Goal: Information Seeking & Learning: Find specific fact

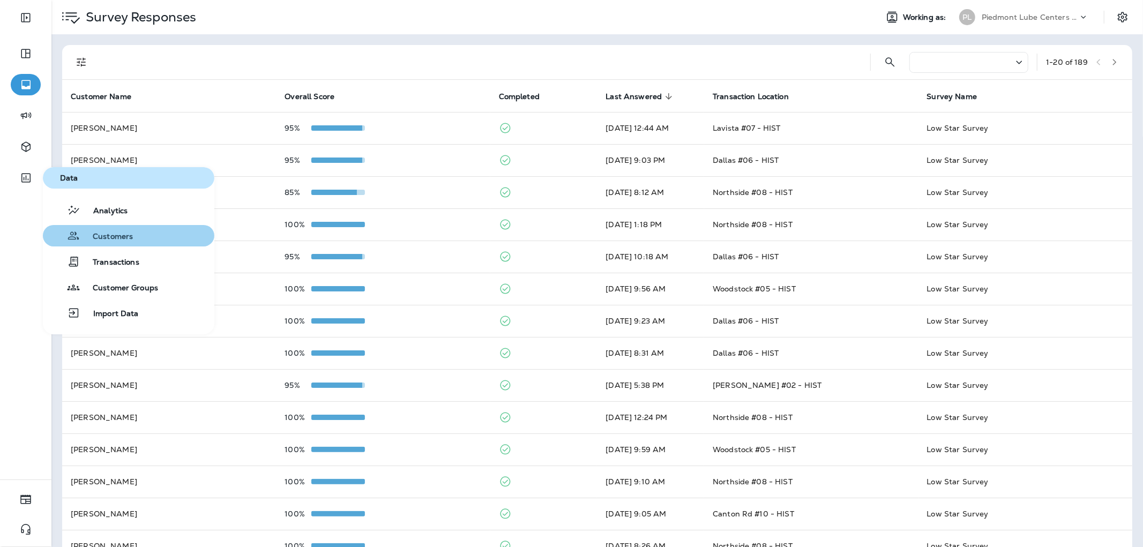
click at [103, 237] on span "Customers" at bounding box center [106, 237] width 53 height 10
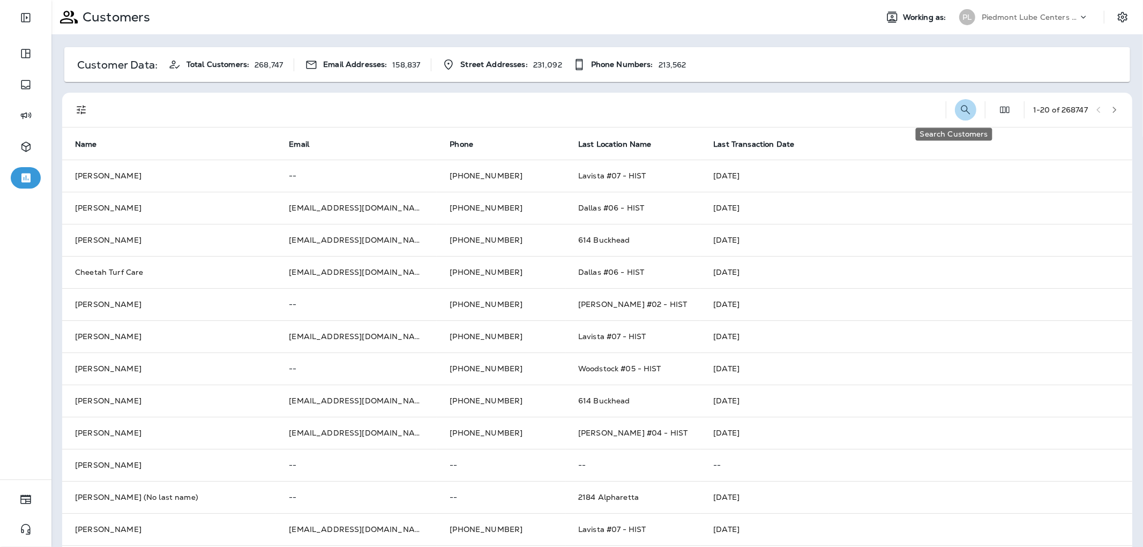
click at [961, 107] on icon "Search Customers" at bounding box center [965, 109] width 9 height 9
click at [896, 108] on input "text" at bounding box center [909, 109] width 111 height 28
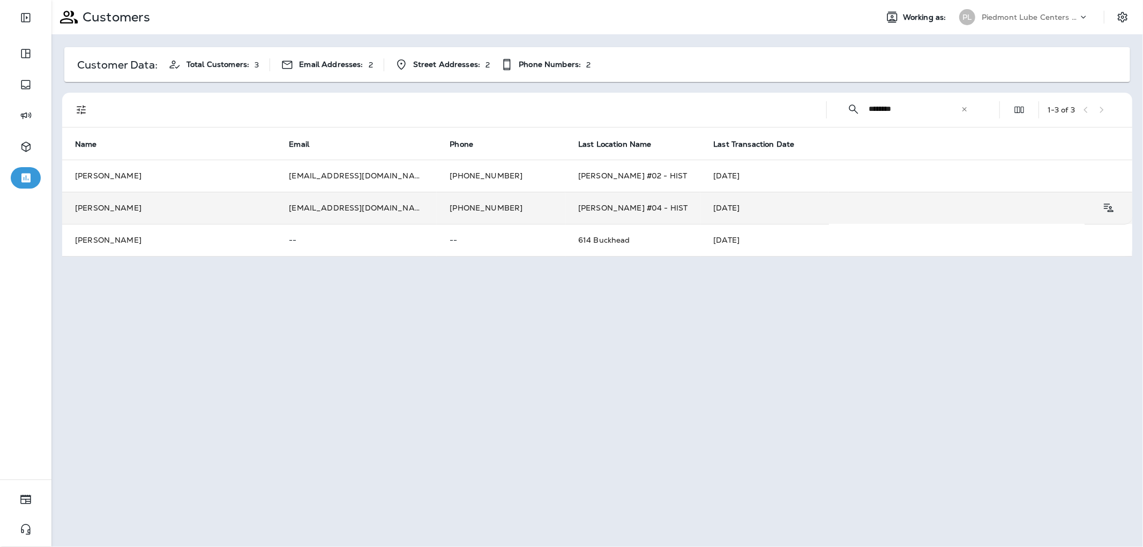
type input "********"
click at [726, 213] on td "[DATE]" at bounding box center [764, 208] width 129 height 32
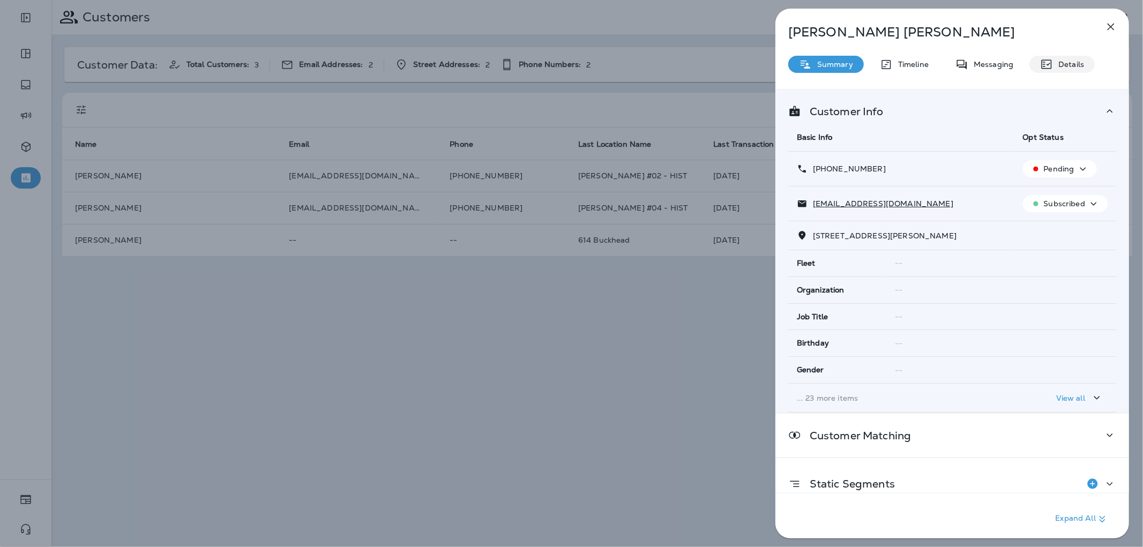
click at [1058, 62] on p "Details" at bounding box center [1068, 64] width 31 height 9
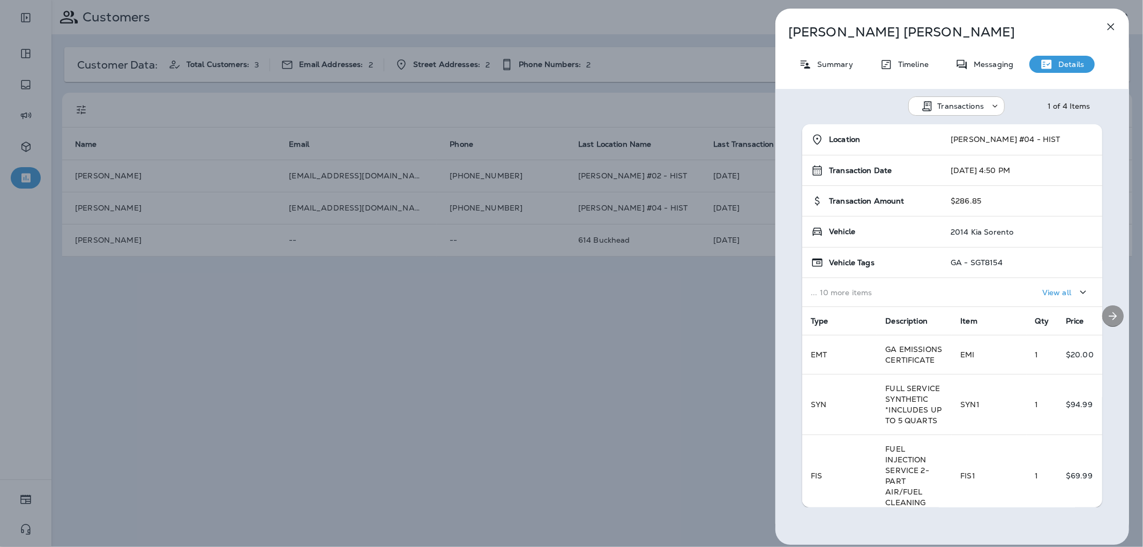
click at [1115, 312] on button "Next" at bounding box center [1112, 315] width 21 height 21
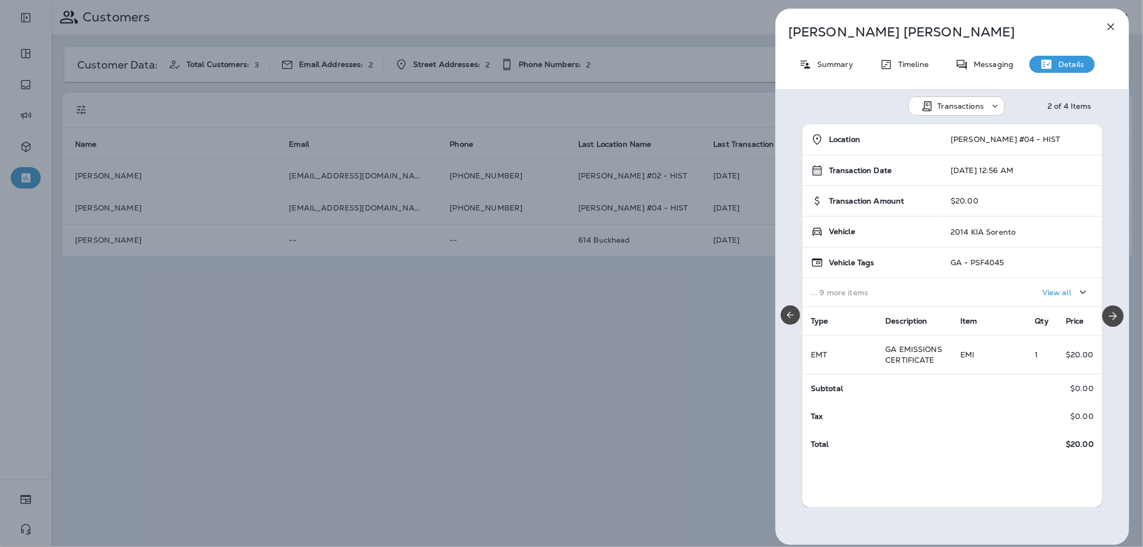
click at [807, 296] on td "... 9 more items" at bounding box center [872, 292] width 140 height 29
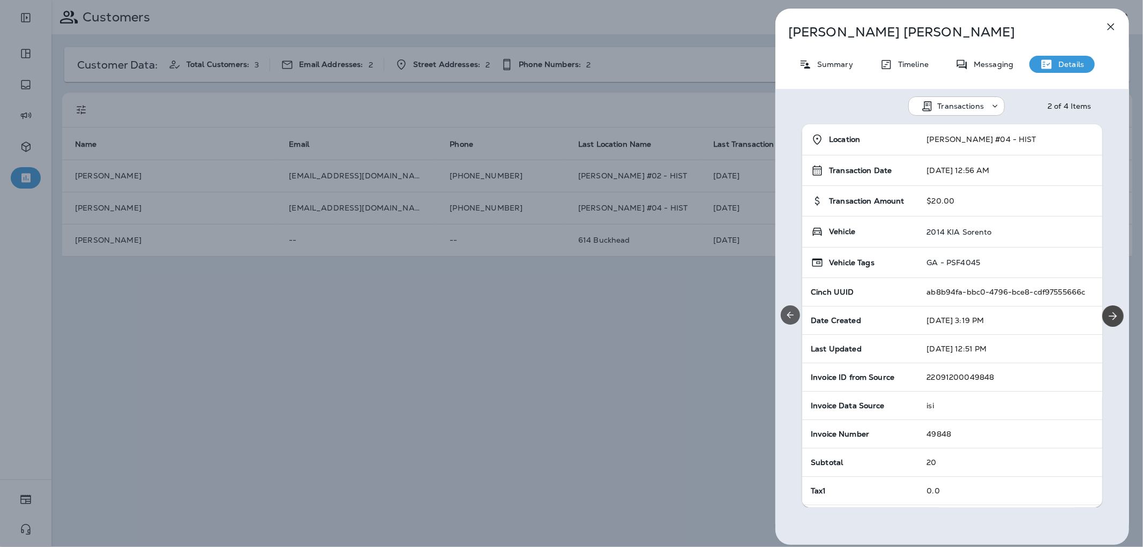
click at [792, 317] on icon "Previous" at bounding box center [790, 315] width 11 height 11
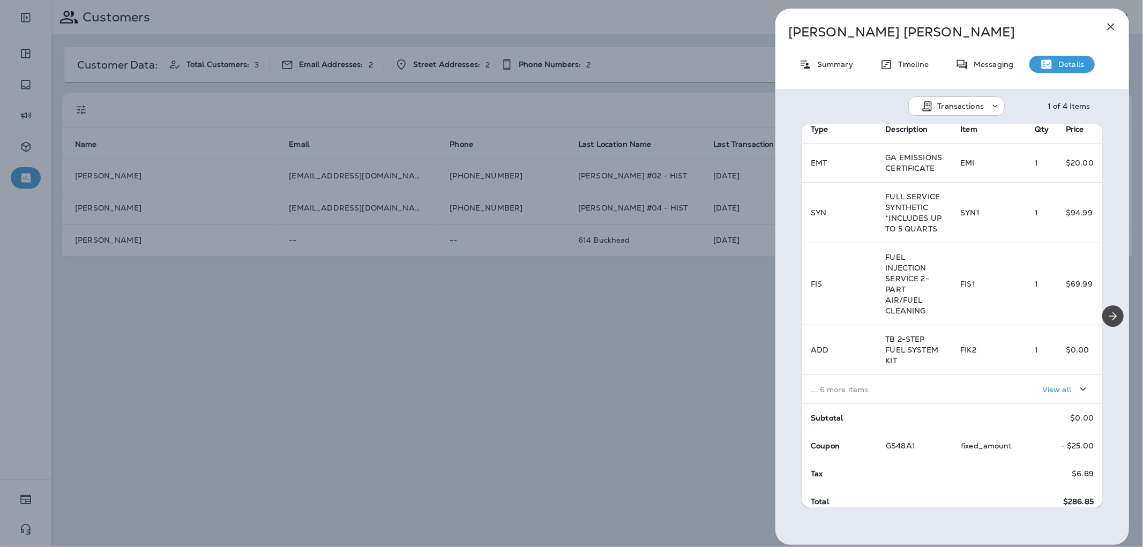
click at [845, 73] on div "[PERSON_NAME] Summary Timeline Messaging Details Transactions 1 of 4 Items Loca…" at bounding box center [952, 277] width 354 height 536
click at [844, 61] on p "Summary" at bounding box center [832, 64] width 41 height 9
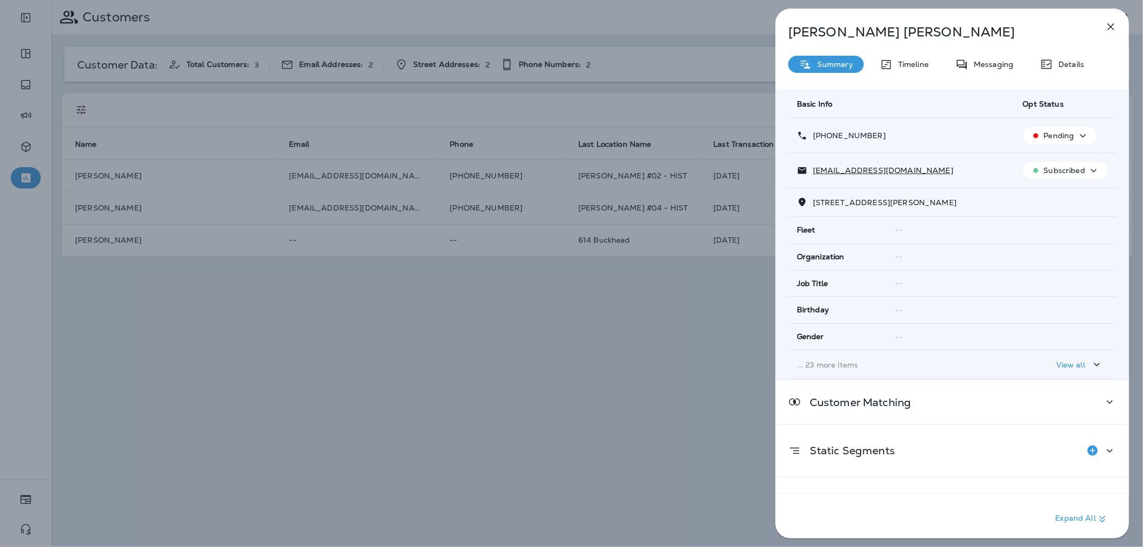
scroll to position [62, 0]
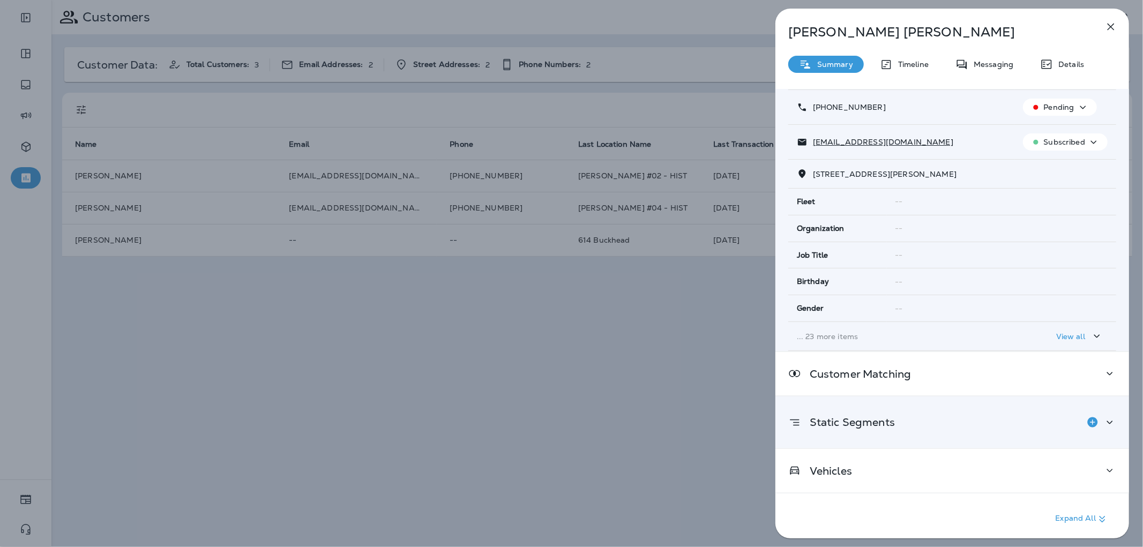
click at [899, 429] on div "Static Segments" at bounding box center [952, 421] width 328 height 21
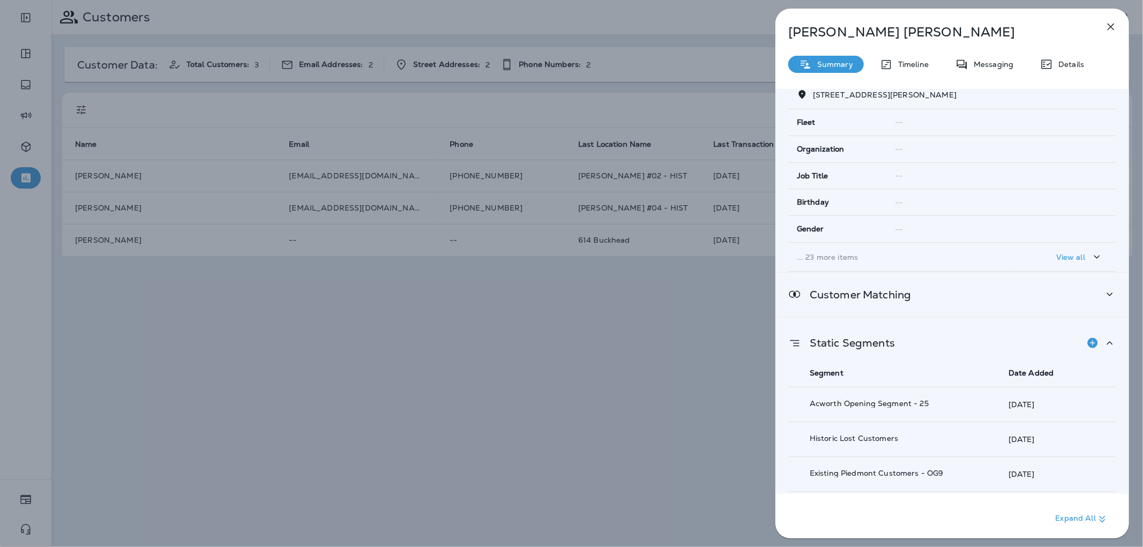
scroll to position [241, 0]
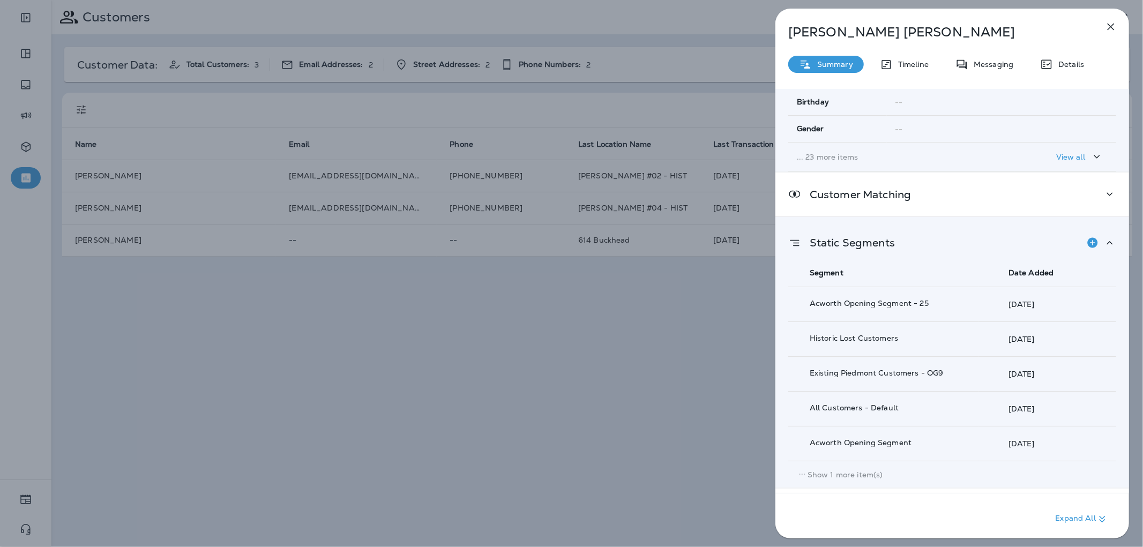
click at [927, 242] on div "Static Segments" at bounding box center [952, 242] width 328 height 21
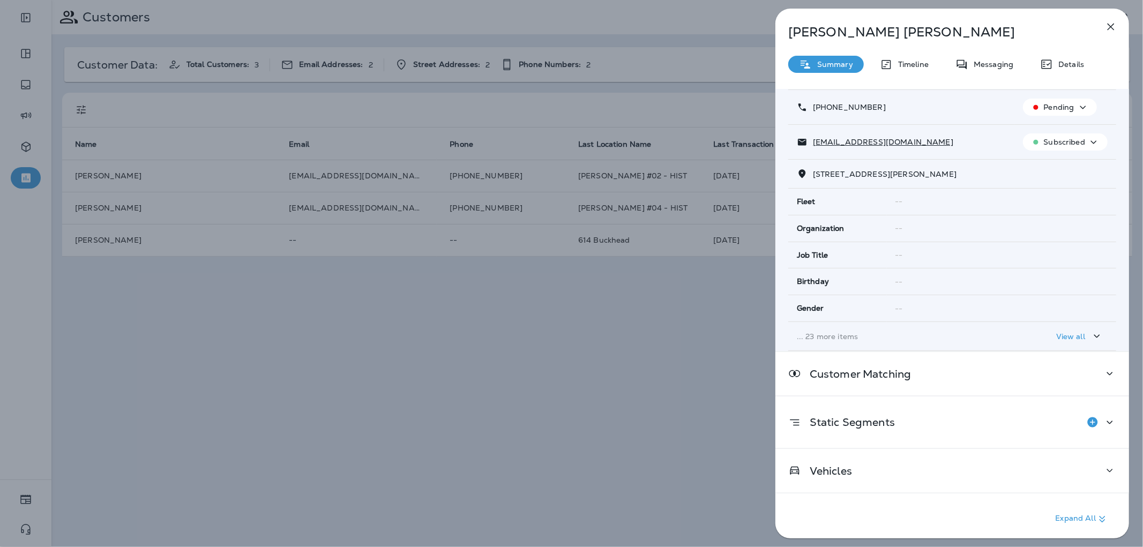
click at [887, 501] on div "Expand All" at bounding box center [952, 519] width 354 height 52
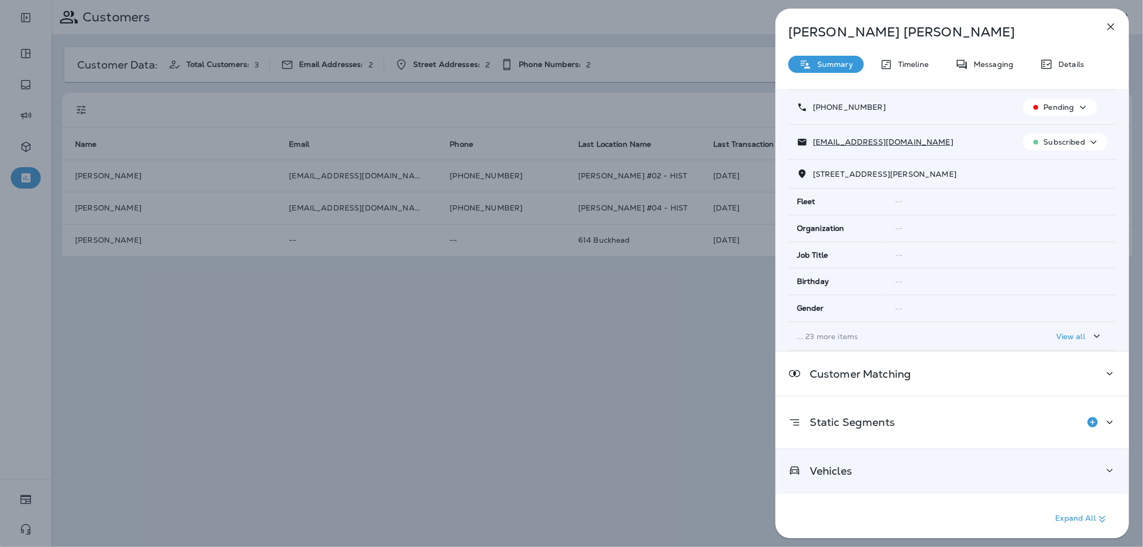
click at [900, 486] on div "Vehicles" at bounding box center [952, 470] width 354 height 43
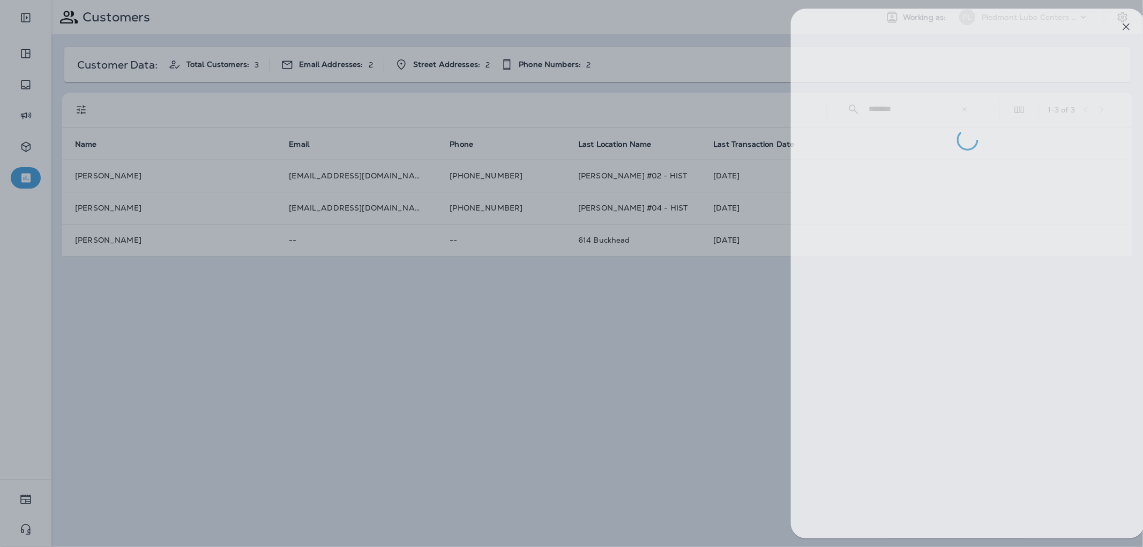
click at [359, 205] on div at bounding box center [587, 273] width 1143 height 547
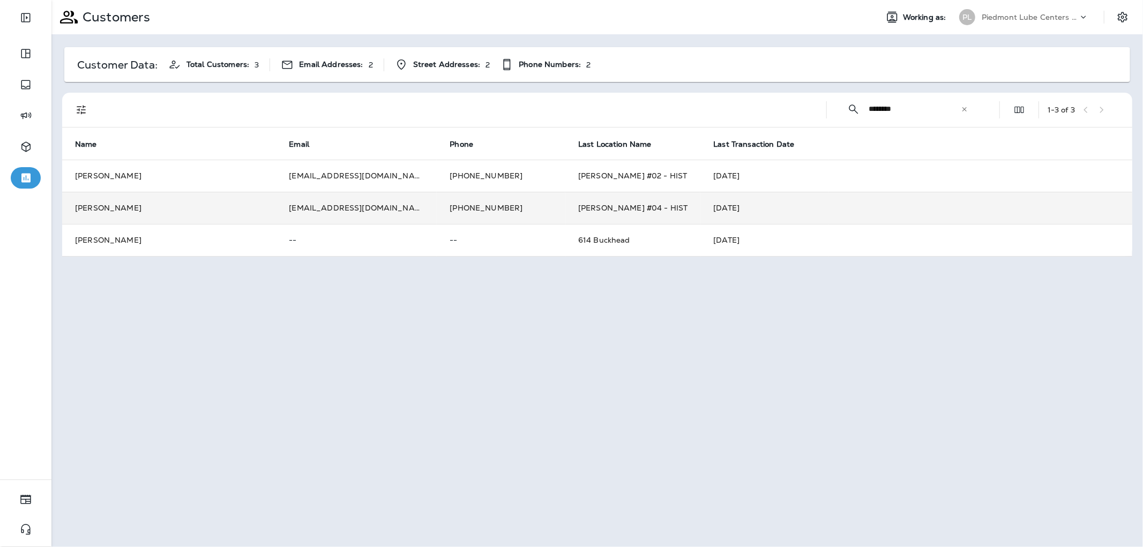
click at [437, 206] on td "[PHONE_NUMBER]" at bounding box center [501, 208] width 129 height 32
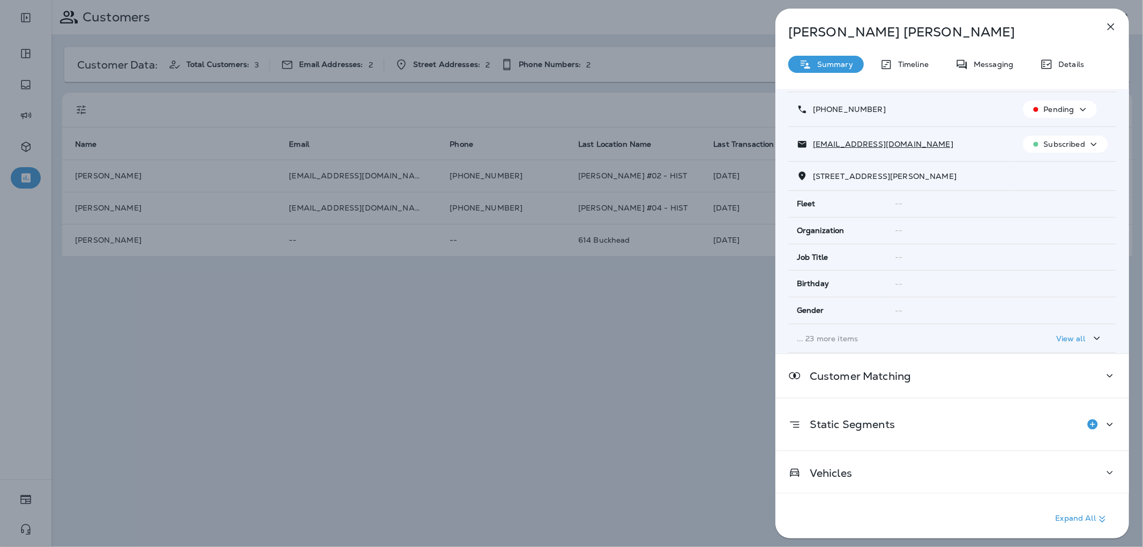
scroll to position [62, 0]
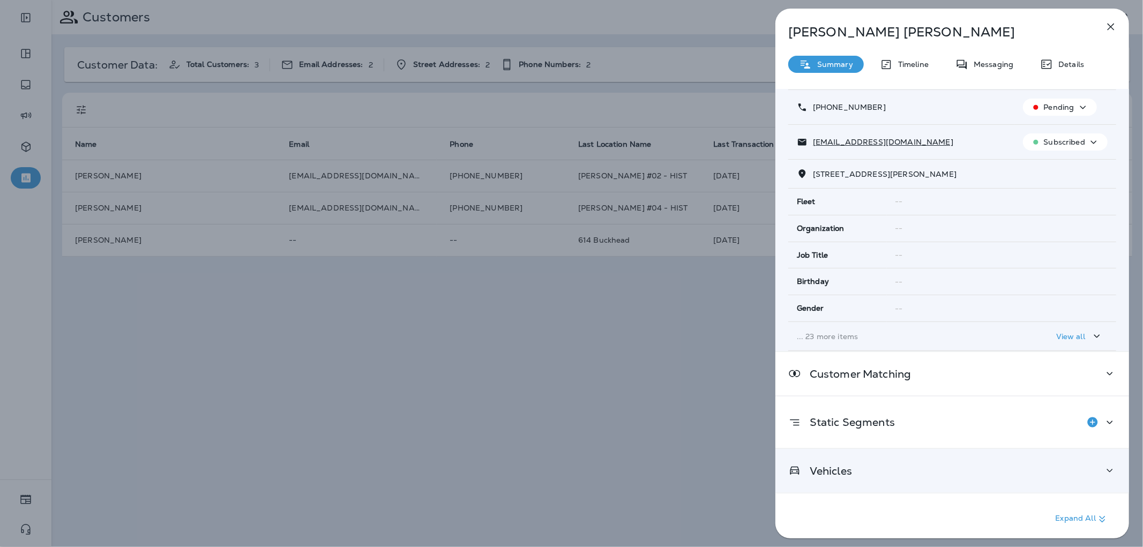
click at [895, 477] on div "Vehicles" at bounding box center [952, 470] width 354 height 43
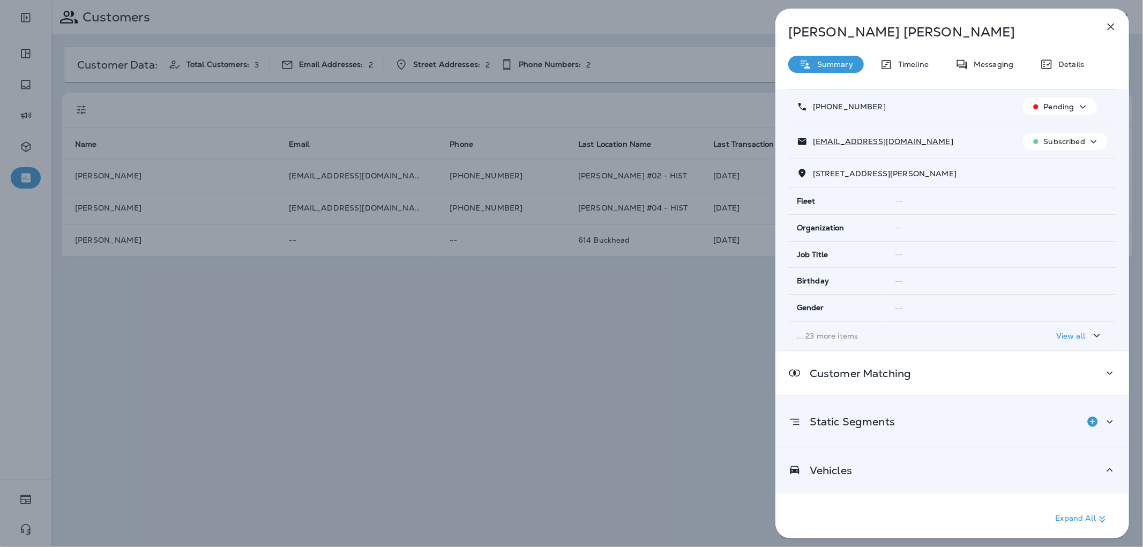
scroll to position [150, 0]
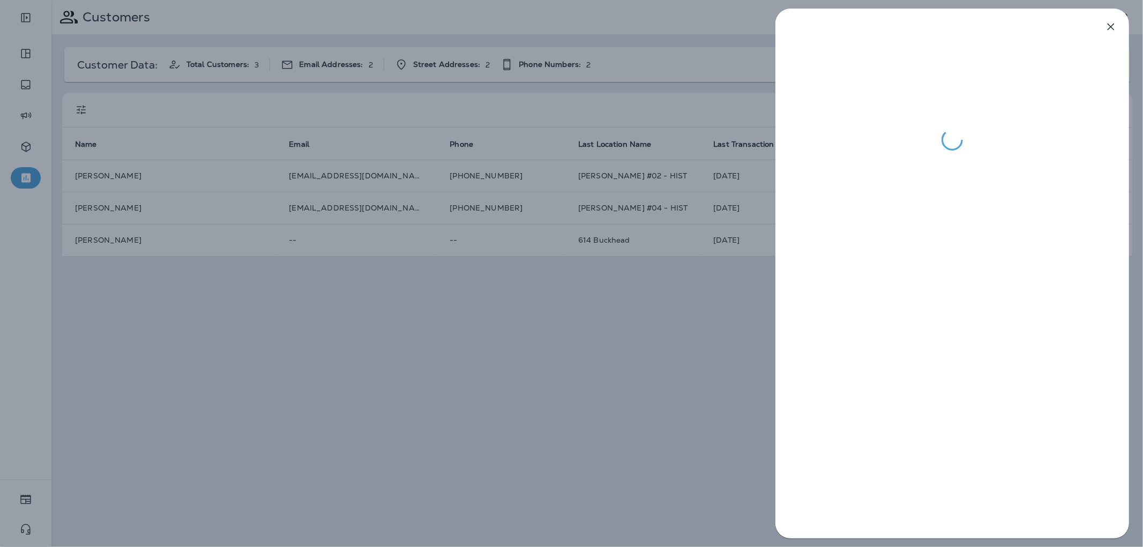
click at [413, 269] on div at bounding box center [571, 273] width 1143 height 547
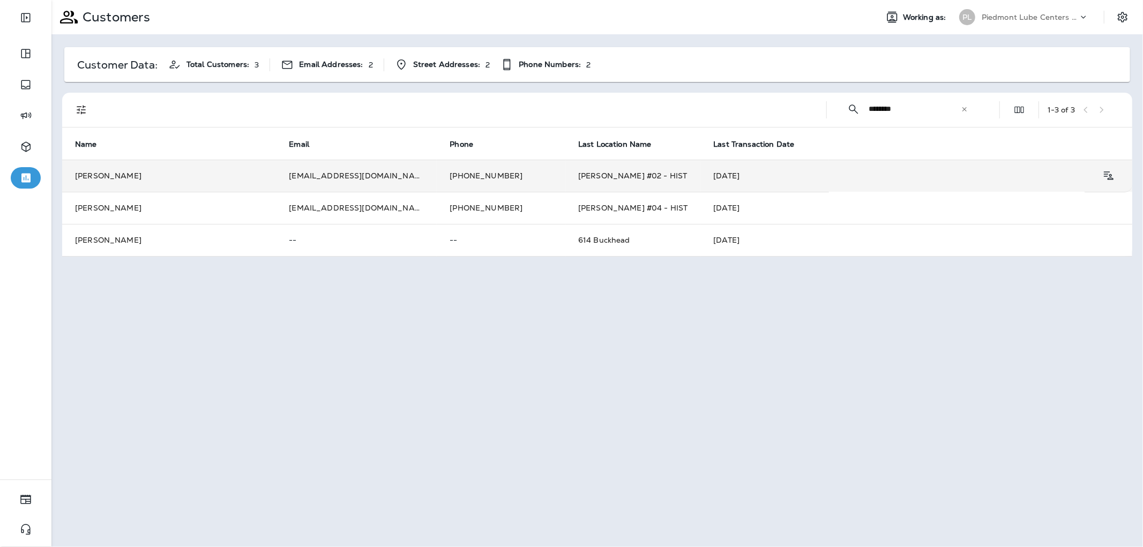
click at [605, 181] on td "[PERSON_NAME] #02 - HIST" at bounding box center [632, 176] width 135 height 32
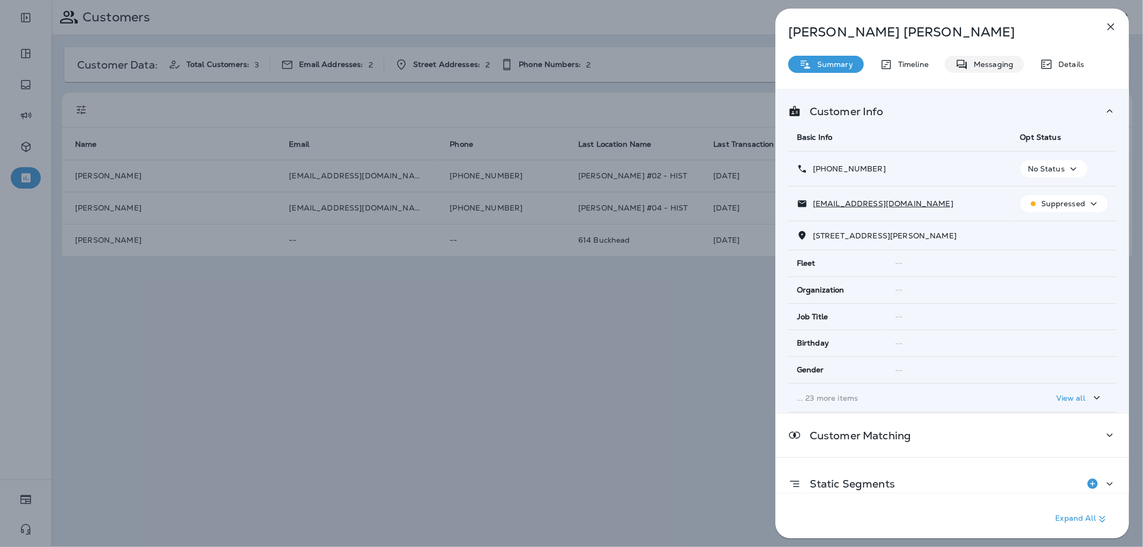
click at [1006, 60] on p "Messaging" at bounding box center [990, 64] width 45 height 9
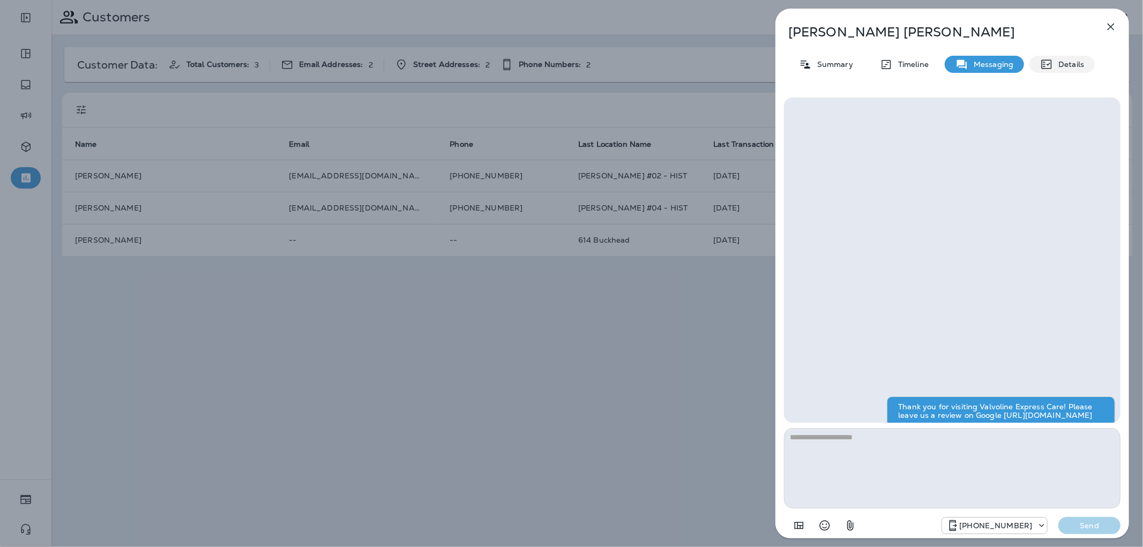
click at [1054, 60] on p "Details" at bounding box center [1068, 64] width 31 height 9
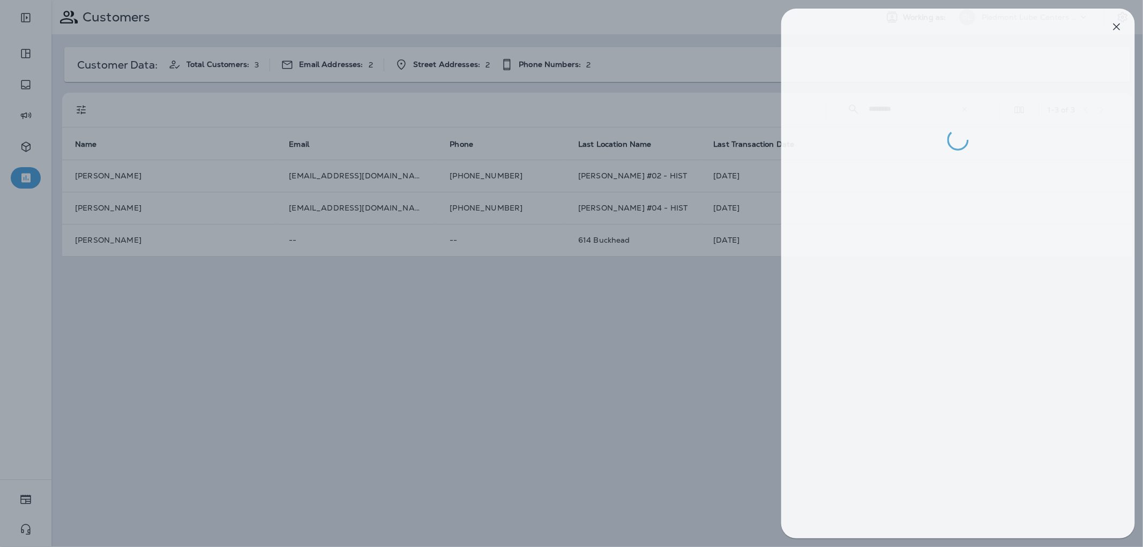
click at [488, 212] on div at bounding box center [577, 273] width 1143 height 547
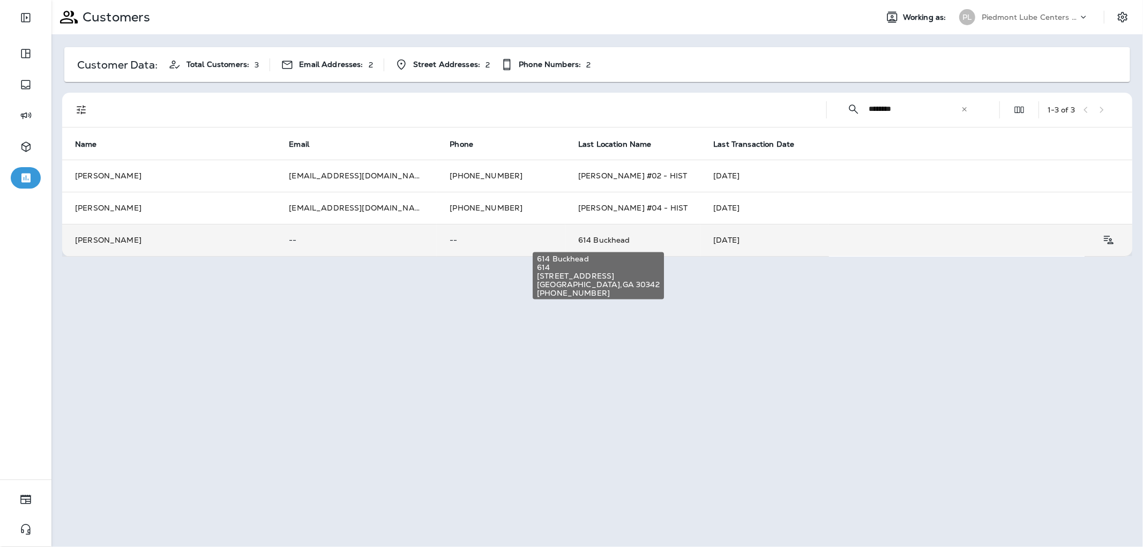
click at [578, 237] on span "614 Buckhead" at bounding box center [604, 240] width 52 height 10
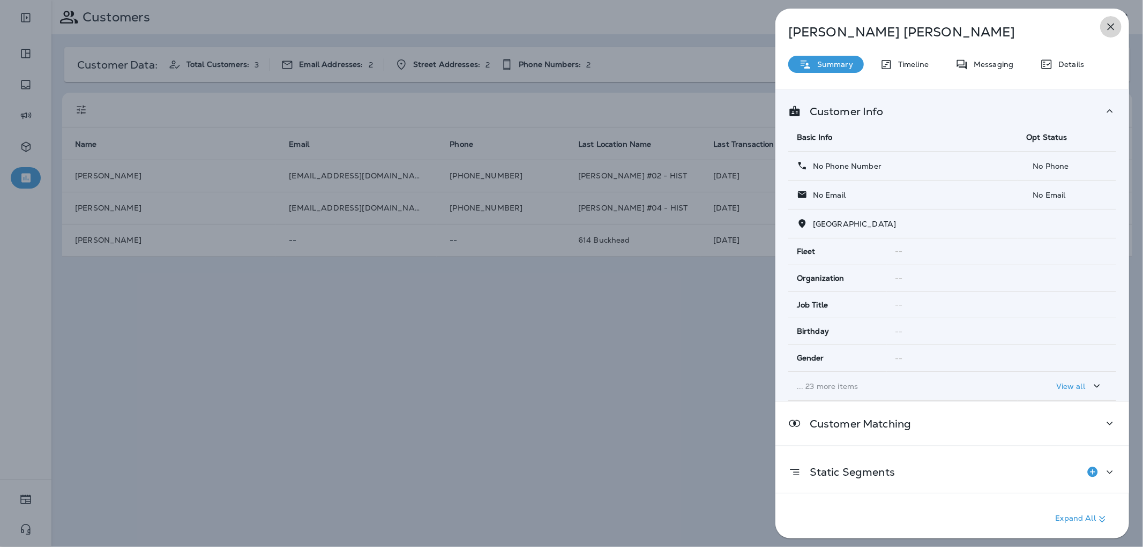
click at [1120, 27] on button "button" at bounding box center [1110, 26] width 21 height 21
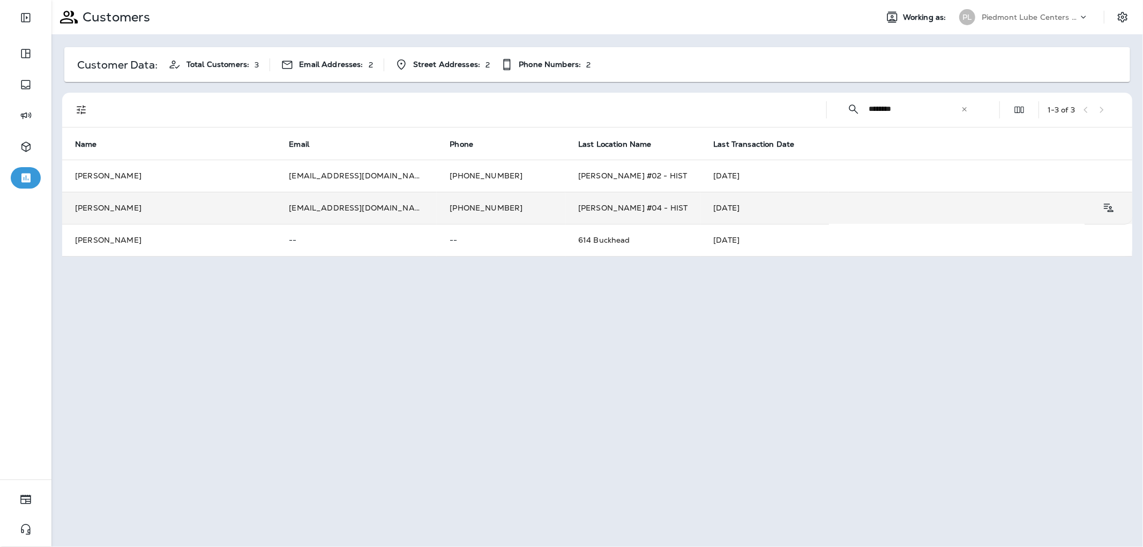
click at [565, 217] on td "[PERSON_NAME] #04 - HIST" at bounding box center [632, 208] width 135 height 32
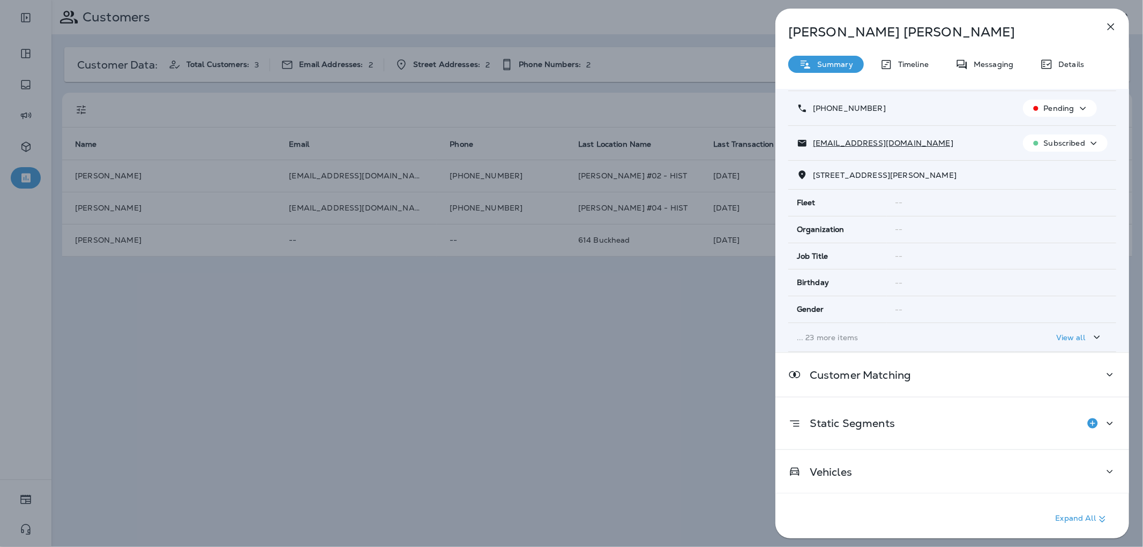
scroll to position [62, 0]
click at [1001, 72] on div "Messaging" at bounding box center [984, 64] width 79 height 17
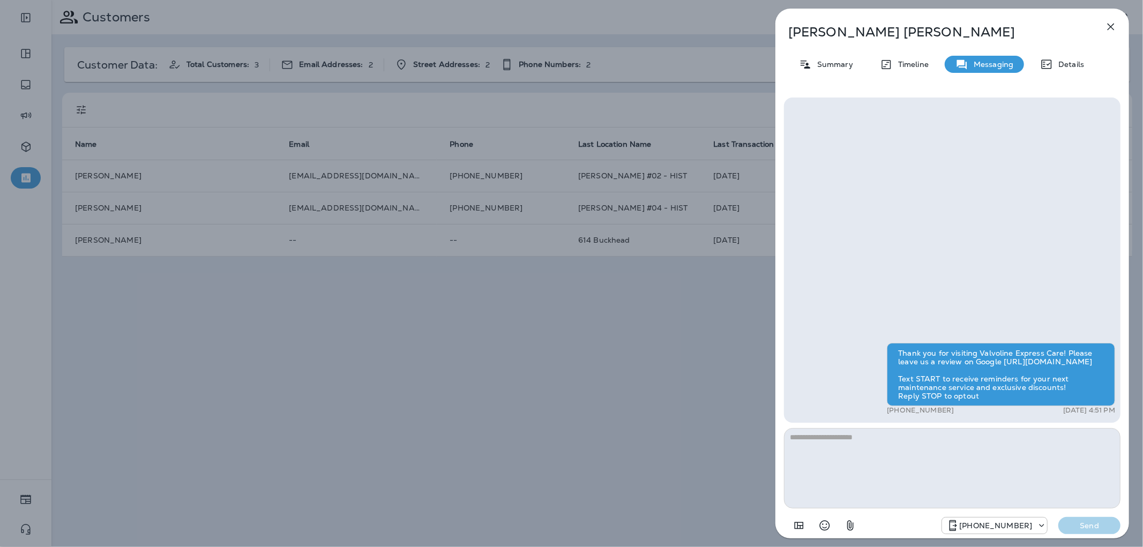
click at [1060, 74] on div "[PERSON_NAME] Summary Timeline Messaging Details Thank you for visiting Valvoli…" at bounding box center [952, 277] width 354 height 536
click at [1064, 63] on p "Details" at bounding box center [1068, 64] width 31 height 9
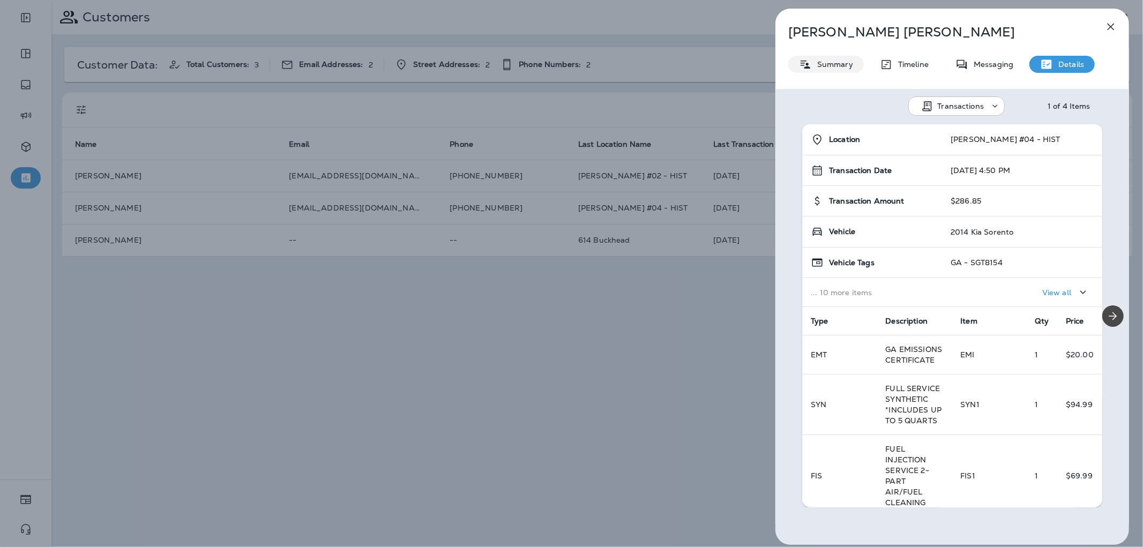
click at [837, 63] on p "Summary" at bounding box center [832, 64] width 41 height 9
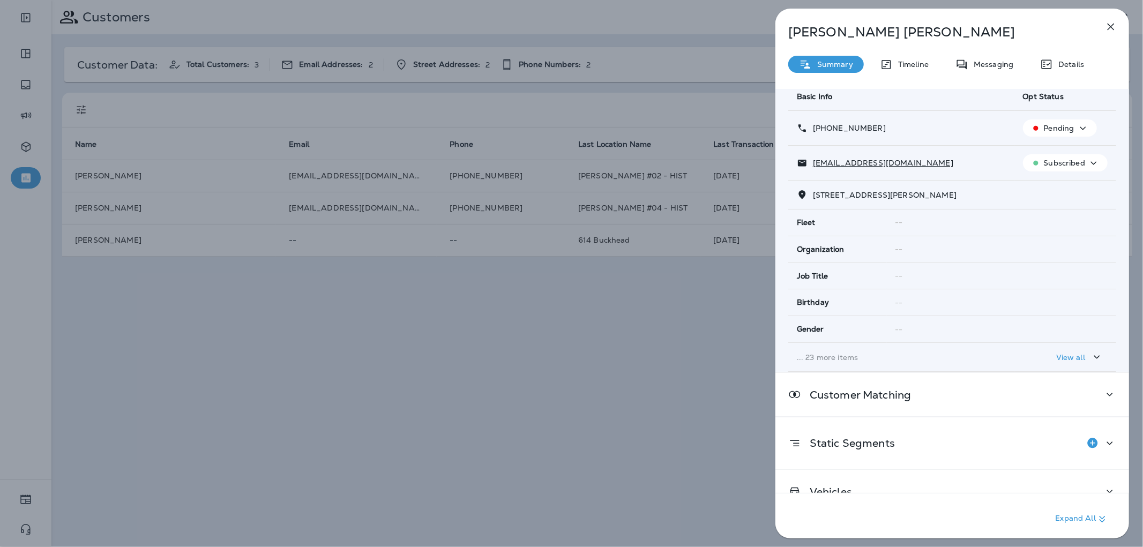
scroll to position [62, 0]
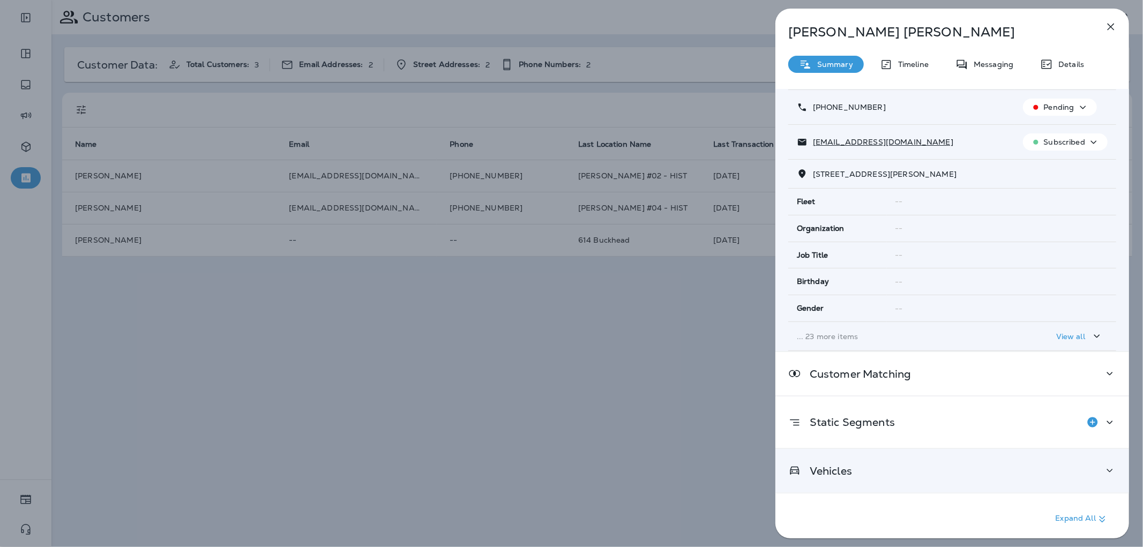
click at [842, 481] on div "Vehicles" at bounding box center [952, 470] width 354 height 43
